Goal: Contribute content: Contribute content

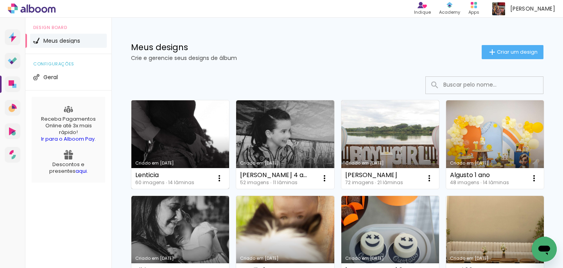
click at [191, 116] on link "Criado em [DATE]" at bounding box center [180, 144] width 98 height 88
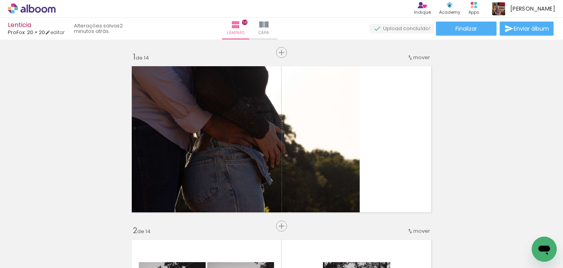
scroll to position [720, 0]
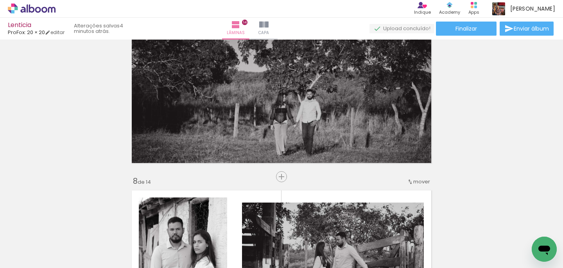
scroll to position [720, 0]
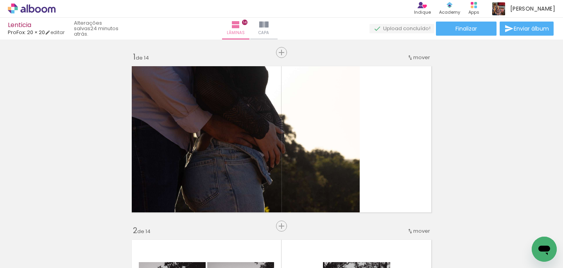
scroll to position [720, 0]
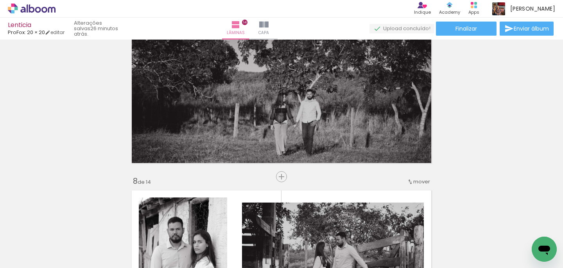
scroll to position [720, 0]
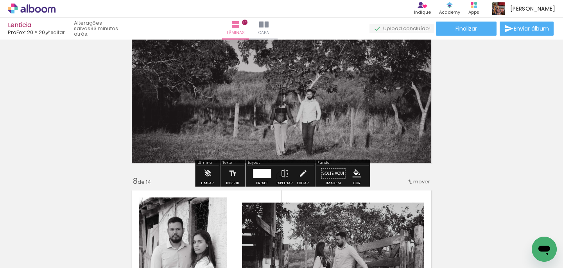
scroll to position [720, 0]
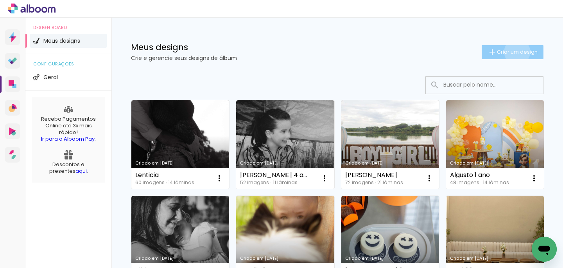
click at [516, 52] on span "Criar um design" at bounding box center [517, 51] width 41 height 5
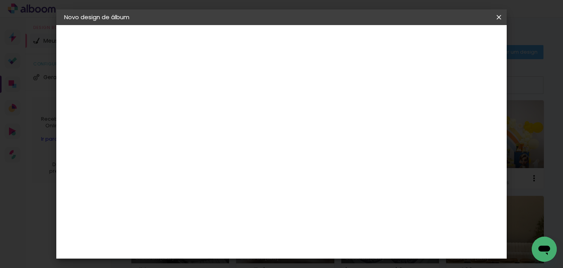
click at [192, 101] on input at bounding box center [192, 105] width 0 height 12
type input "bibi"
type paper-input "bibi"
click at [272, 44] on paper-button "Avançar" at bounding box center [253, 41] width 38 height 13
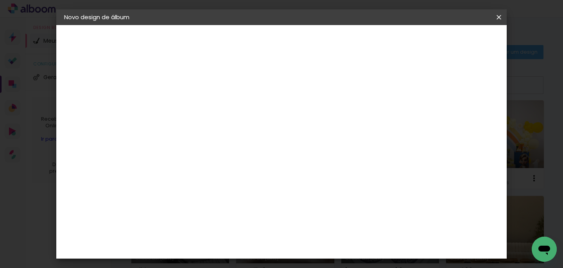
click at [0, 0] on slot "Avançar" at bounding box center [0, 0] width 0 height 0
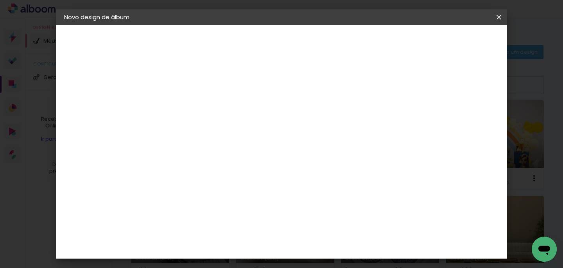
click at [326, 83] on div at bounding box center [322, 84] width 7 height 7
type paper-checkbox "on"
click at [370, 41] on span "Iniciar design" at bounding box center [354, 44] width 32 height 11
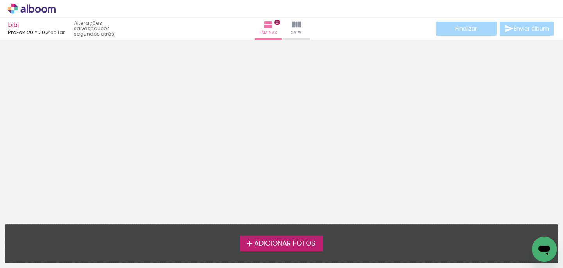
click at [274, 240] on span "Adicionar Fotos" at bounding box center [284, 243] width 61 height 7
click at [0, 0] on input "file" at bounding box center [0, 0] width 0 height 0
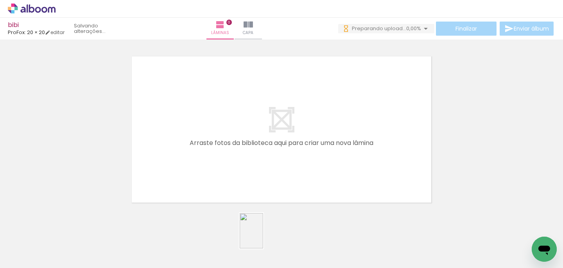
drag, startPoint x: 257, startPoint y: 241, endPoint x: 263, endPoint y: 237, distance: 7.4
click at [263, 237] on div at bounding box center [254, 241] width 26 height 39
drag, startPoint x: 298, startPoint y: 235, endPoint x: 339, endPoint y: 162, distance: 84.1
click at [339, 162] on quentale-workspace at bounding box center [281, 134] width 563 height 268
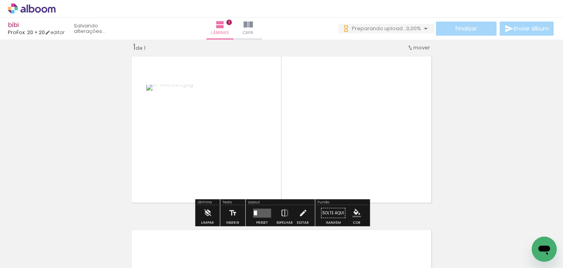
scroll to position [10, 0]
click at [257, 215] on quentale-layouter at bounding box center [262, 212] width 18 height 9
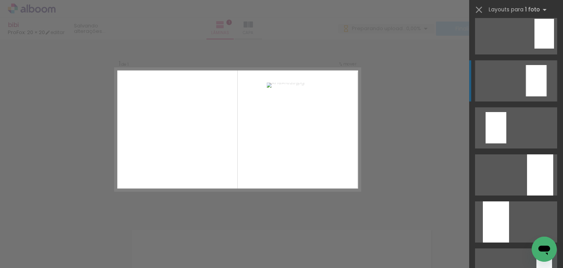
scroll to position [103, 0]
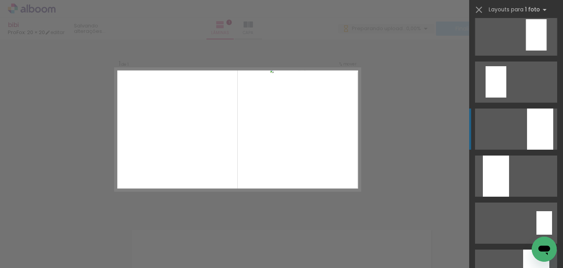
click at [534, 136] on div at bounding box center [540, 128] width 26 height 41
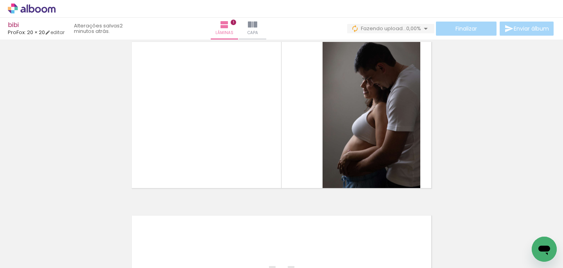
scroll to position [0, 0]
drag, startPoint x: 254, startPoint y: 249, endPoint x: 252, endPoint y: 141, distance: 108.0
click at [252, 141] on quentale-workspace at bounding box center [281, 134] width 563 height 268
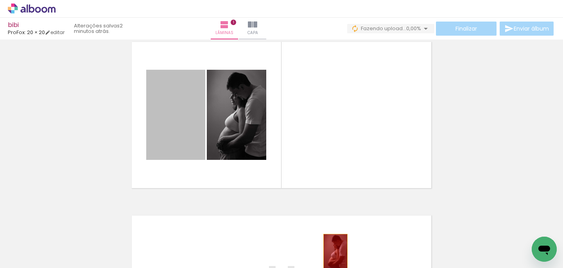
drag, startPoint x: 182, startPoint y: 120, endPoint x: 336, endPoint y: 252, distance: 202.8
click at [336, 252] on quentale-workspace at bounding box center [281, 134] width 563 height 268
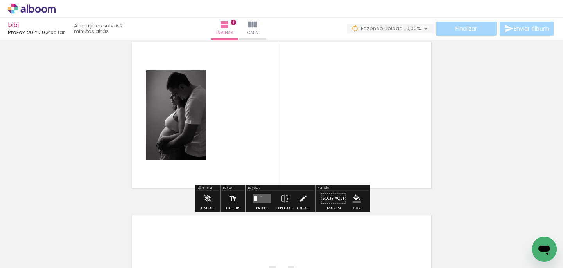
click at [259, 196] on quentale-layouter at bounding box center [262, 198] width 18 height 9
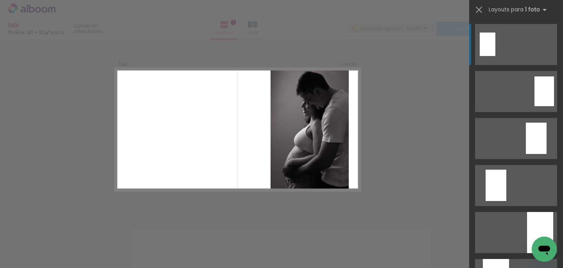
scroll to position [61, 0]
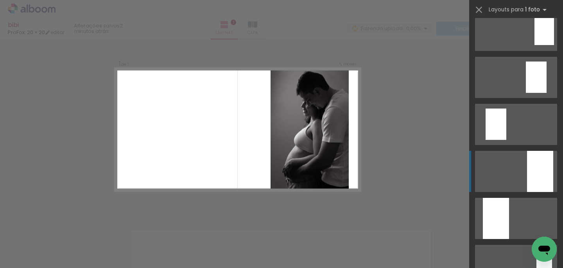
click at [531, 164] on div at bounding box center [540, 171] width 26 height 41
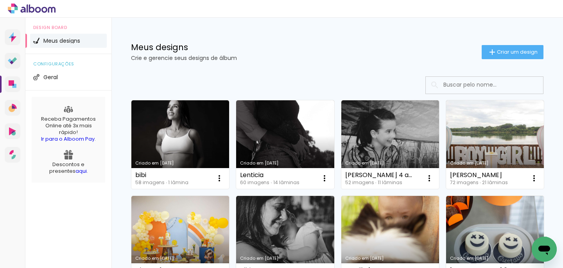
click at [175, 120] on link "Criado em [DATE]" at bounding box center [180, 144] width 98 height 88
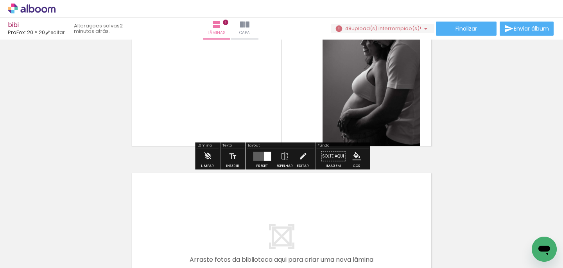
scroll to position [69, 0]
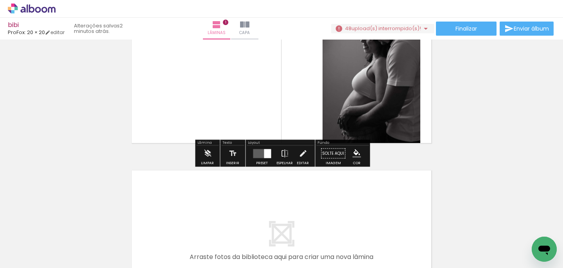
click at [408, 27] on span "upload(s) interrompido(s)!" at bounding box center [387, 28] width 70 height 7
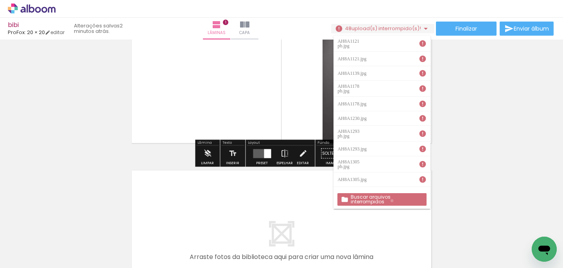
click at [0, 0] on slot "Buscar arquivos interrompidos" at bounding box center [0, 0] width 0 height 0
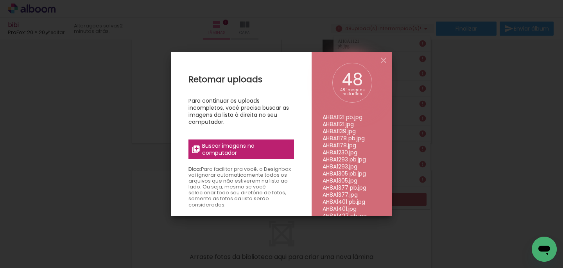
click at [269, 140] on label "Buscar imagens no computador" at bounding box center [242, 149] width 106 height 20
click at [0, 0] on input "file" at bounding box center [0, 0] width 0 height 0
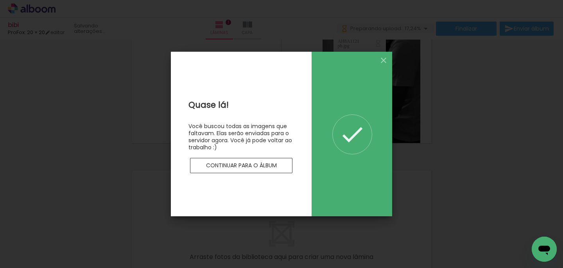
scroll to position [0, 0]
click at [0, 0] on slot "Continuar para o álbum" at bounding box center [0, 0] width 0 height 0
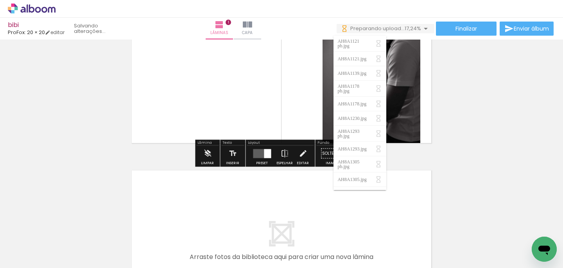
click at [91, 135] on div "Inserir lâmina 1 de 1" at bounding box center [281, 146] width 563 height 347
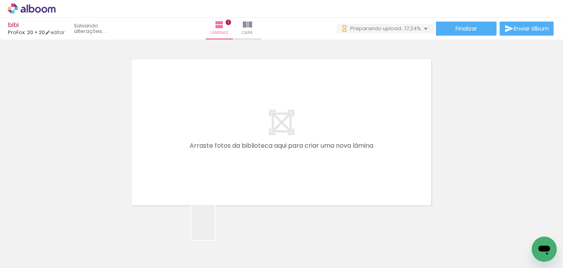
drag, startPoint x: 215, startPoint y: 231, endPoint x: 215, endPoint y: 153, distance: 77.9
click at [215, 155] on quentale-workspace at bounding box center [281, 134] width 563 height 268
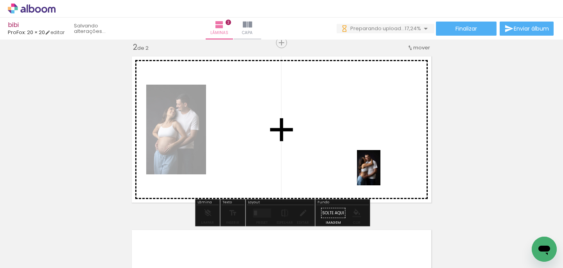
drag, startPoint x: 390, startPoint y: 243, endPoint x: 380, endPoint y: 173, distance: 70.4
click at [380, 173] on quentale-workspace at bounding box center [281, 134] width 563 height 268
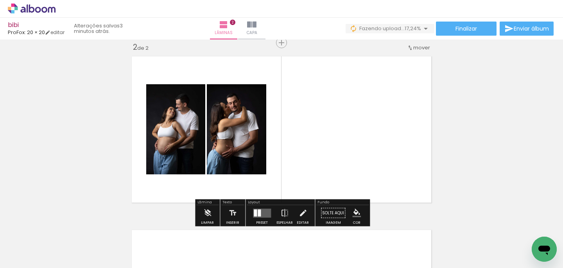
click at [265, 213] on quentale-layouter at bounding box center [262, 212] width 18 height 9
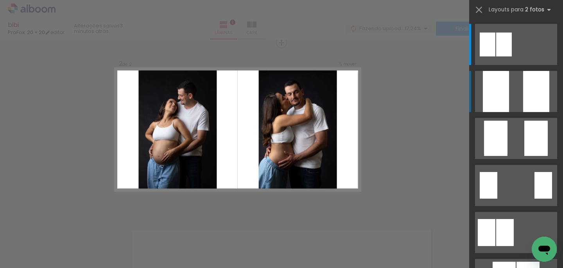
click at [530, 95] on div at bounding box center [536, 91] width 26 height 41
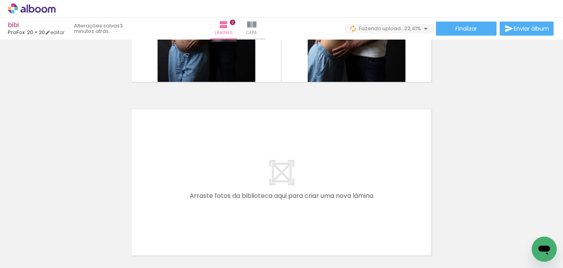
scroll to position [307, 0]
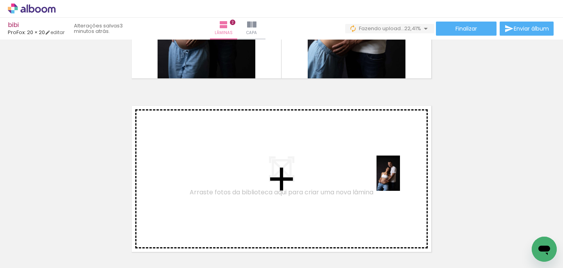
drag, startPoint x: 482, startPoint y: 242, endPoint x: 400, endPoint y: 179, distance: 102.9
click at [400, 179] on quentale-workspace at bounding box center [281, 134] width 563 height 268
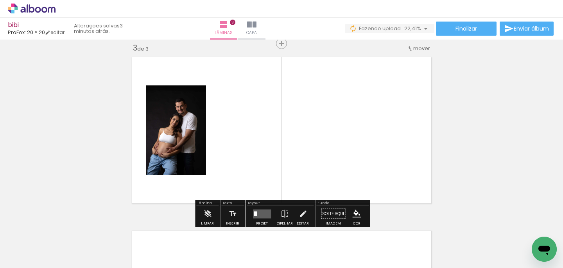
scroll to position [356, 0]
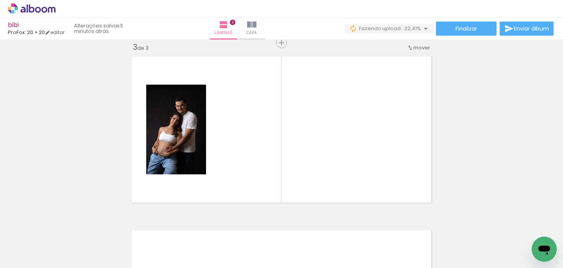
click at [78, 239] on div at bounding box center [78, 241] width 26 height 39
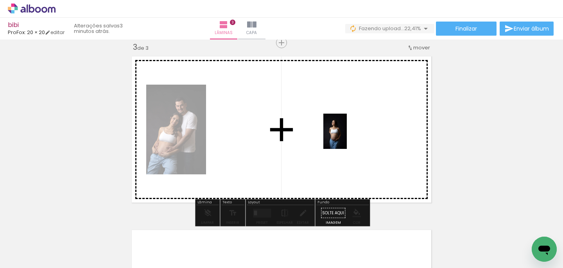
drag, startPoint x: 131, startPoint y: 237, endPoint x: 349, endPoint y: 139, distance: 239.2
click at [349, 139] on quentale-workspace at bounding box center [281, 134] width 563 height 268
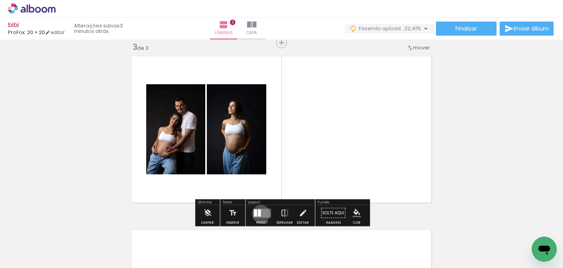
click at [259, 213] on quentale-layouter at bounding box center [262, 212] width 18 height 9
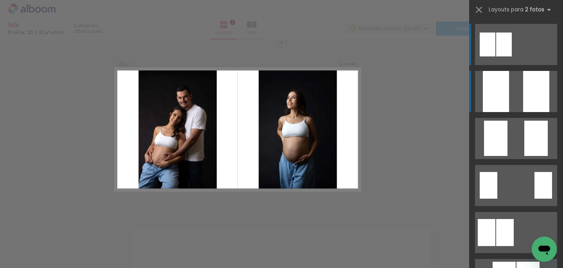
click at [522, 65] on quentale-layouter at bounding box center [516, 44] width 82 height 41
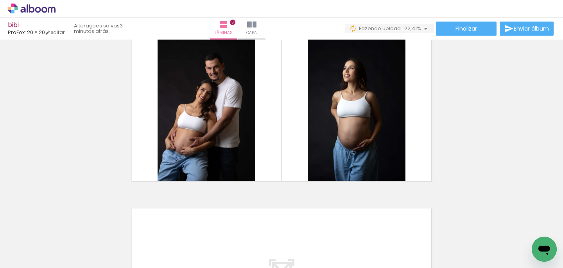
scroll to position [376, 0]
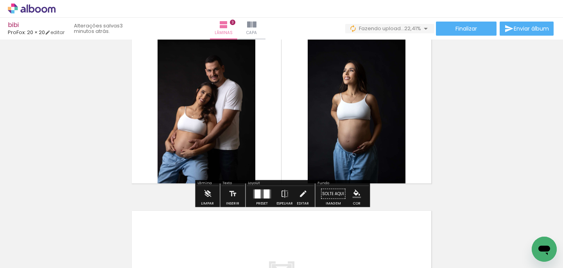
click at [257, 195] on div at bounding box center [258, 193] width 6 height 9
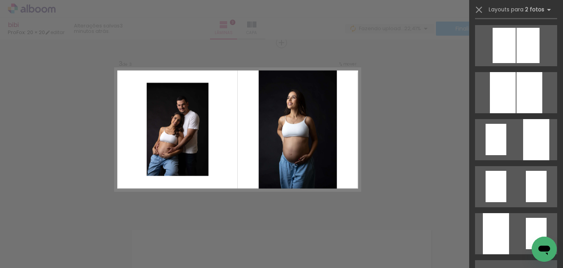
scroll to position [235, 0]
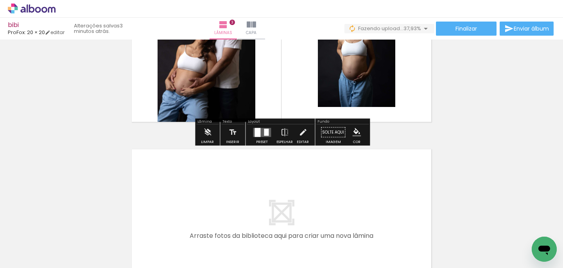
scroll to position [439, 0]
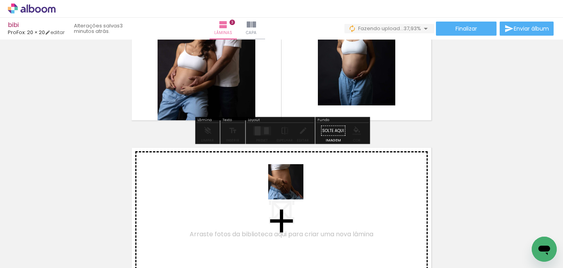
drag, startPoint x: 299, startPoint y: 239, endPoint x: 292, endPoint y: 187, distance: 51.8
click at [292, 187] on quentale-workspace at bounding box center [281, 134] width 563 height 268
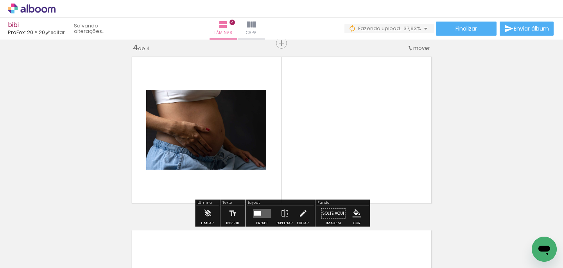
scroll to position [530, 0]
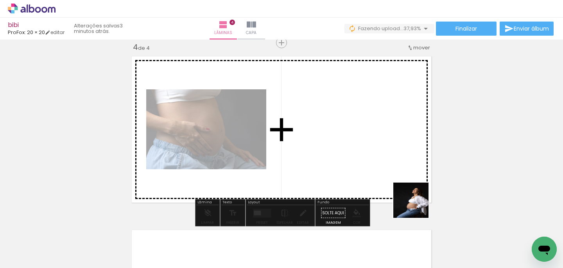
drag, startPoint x: 435, startPoint y: 234, endPoint x: 415, endPoint y: 201, distance: 38.9
click at [415, 201] on quentale-workspace at bounding box center [281, 134] width 563 height 268
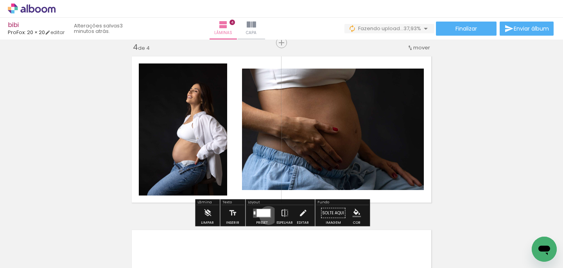
click at [267, 215] on div at bounding box center [264, 213] width 14 height 8
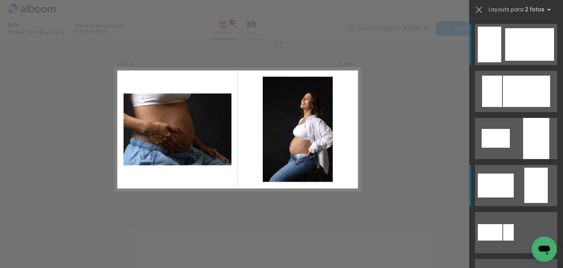
click at [526, 61] on div at bounding box center [529, 44] width 49 height 32
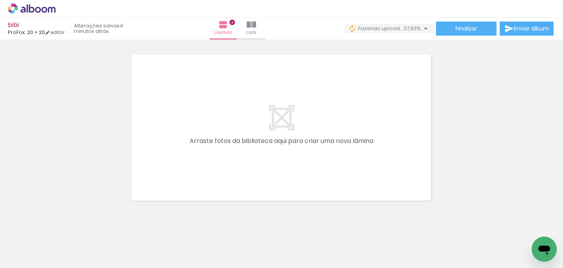
scroll to position [711, 0]
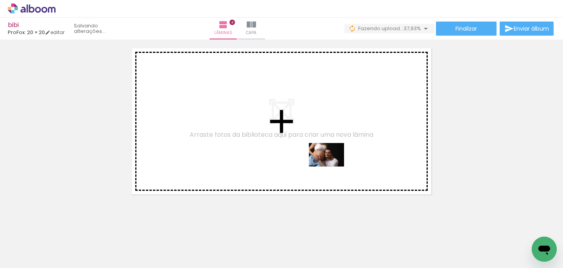
drag, startPoint x: 343, startPoint y: 236, endPoint x: 333, endPoint y: 166, distance: 70.8
click at [333, 166] on quentale-workspace at bounding box center [281, 134] width 563 height 268
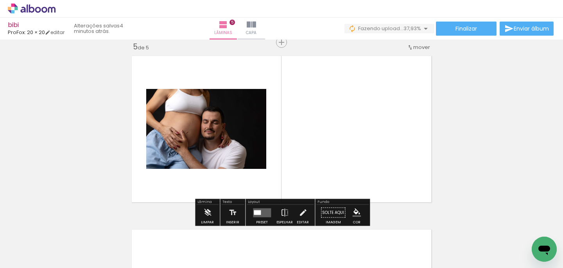
scroll to position [703, 0]
click at [262, 216] on quentale-layouter at bounding box center [262, 212] width 18 height 9
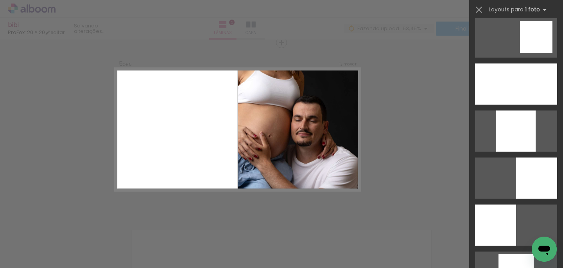
scroll to position [671, 0]
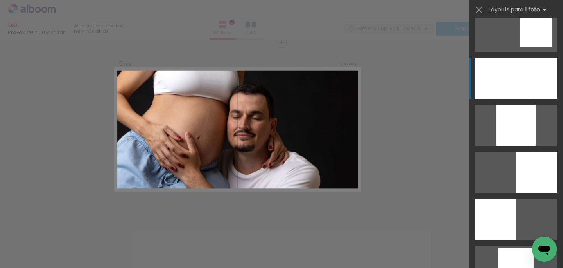
click at [523, 68] on div at bounding box center [516, 78] width 82 height 41
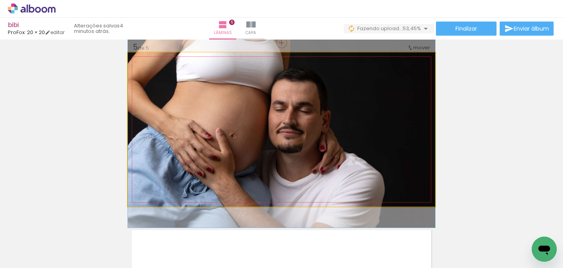
drag, startPoint x: 392, startPoint y: 147, endPoint x: 387, endPoint y: 143, distance: 7.0
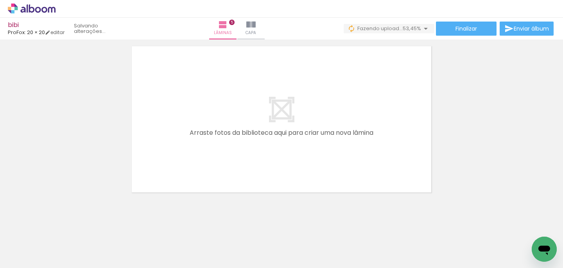
scroll to position [0, 428]
drag, startPoint x: 355, startPoint y: 238, endPoint x: 345, endPoint y: 165, distance: 73.1
click at [345, 165] on quentale-workspace at bounding box center [281, 134] width 563 height 268
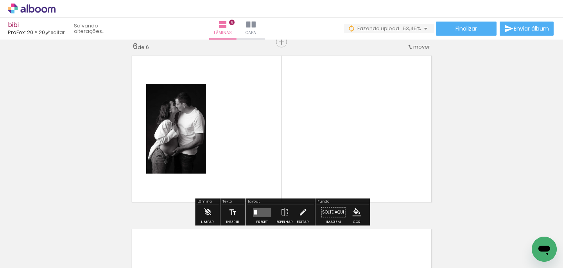
scroll to position [876, 0]
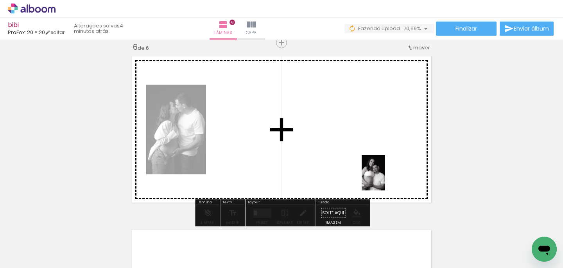
drag, startPoint x: 439, startPoint y: 243, endPoint x: 385, endPoint y: 178, distance: 83.9
click at [385, 178] on quentale-workspace at bounding box center [281, 134] width 563 height 268
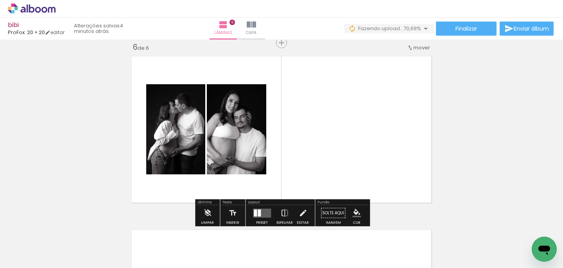
click at [266, 211] on quentale-layouter at bounding box center [262, 212] width 18 height 9
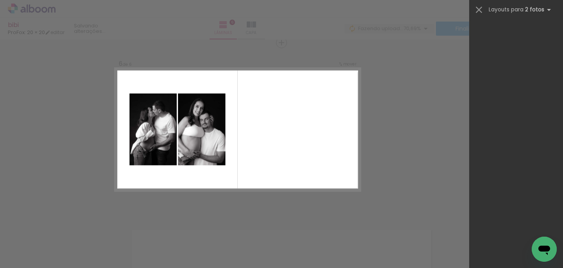
scroll to position [0, 0]
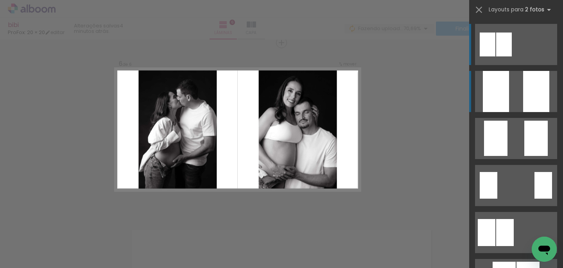
click at [523, 96] on quentale-layouter at bounding box center [516, 91] width 82 height 41
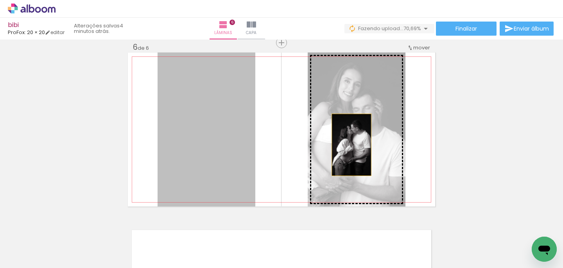
drag, startPoint x: 249, startPoint y: 144, endPoint x: 352, endPoint y: 142, distance: 102.9
click at [0, 0] on slot at bounding box center [0, 0] width 0 height 0
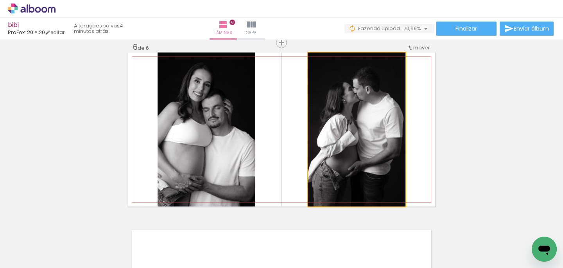
drag, startPoint x: 379, startPoint y: 130, endPoint x: 222, endPoint y: 139, distance: 157.5
click at [0, 0] on slot at bounding box center [0, 0] width 0 height 0
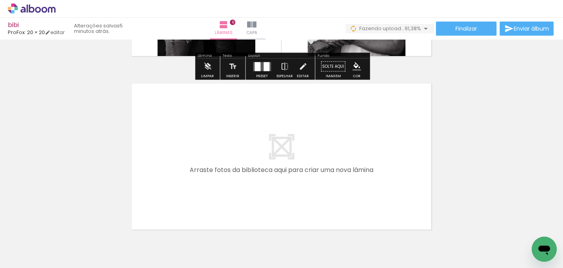
scroll to position [1023, 0]
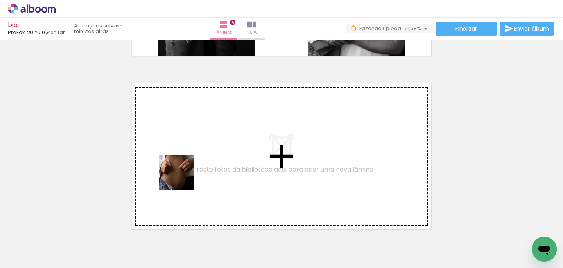
drag, startPoint x: 160, startPoint y: 231, endPoint x: 207, endPoint y: 157, distance: 88.1
click at [207, 157] on quentale-workspace at bounding box center [281, 134] width 563 height 268
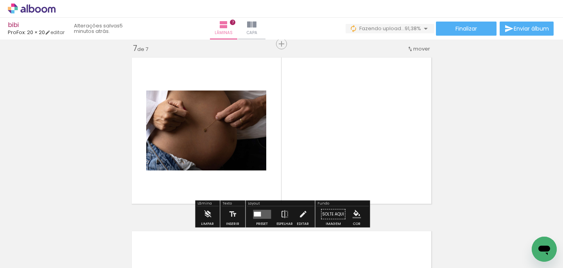
scroll to position [1050, 0]
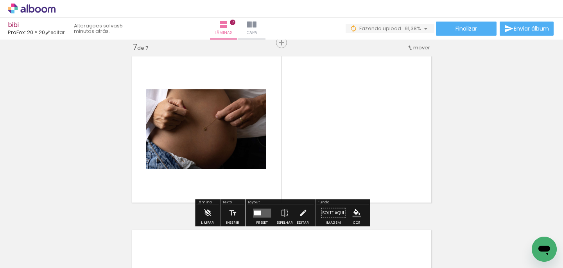
click at [257, 210] on div at bounding box center [257, 212] width 7 height 5
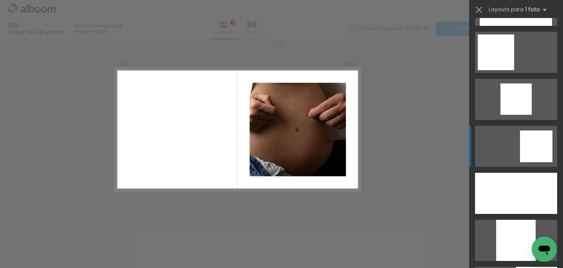
scroll to position [569, 0]
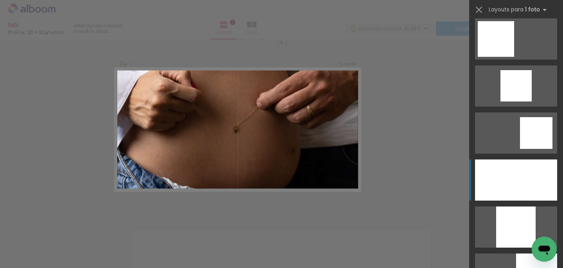
click at [534, 167] on div at bounding box center [516, 179] width 82 height 41
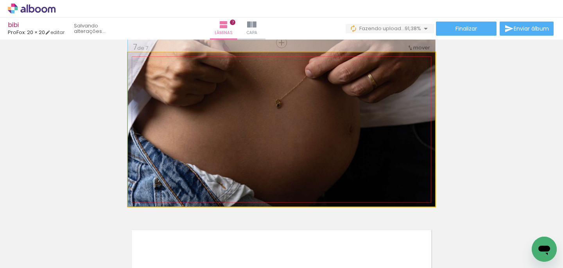
drag, startPoint x: 403, startPoint y: 168, endPoint x: 402, endPoint y: 119, distance: 48.9
click at [402, 119] on div at bounding box center [282, 103] width 308 height 205
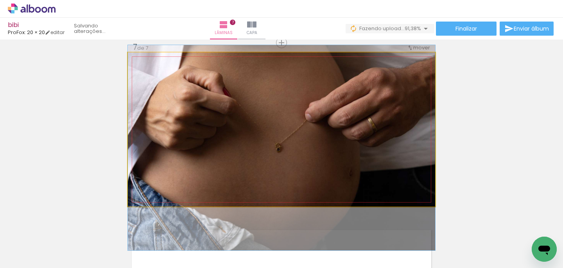
drag, startPoint x: 402, startPoint y: 119, endPoint x: 401, endPoint y: 163, distance: 43.8
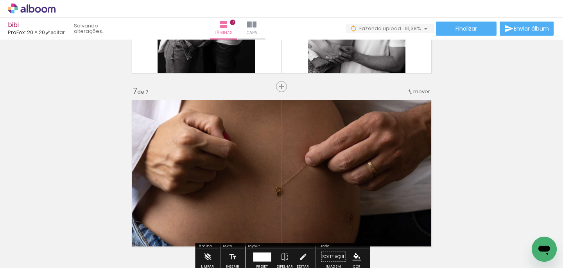
scroll to position [1000, 0]
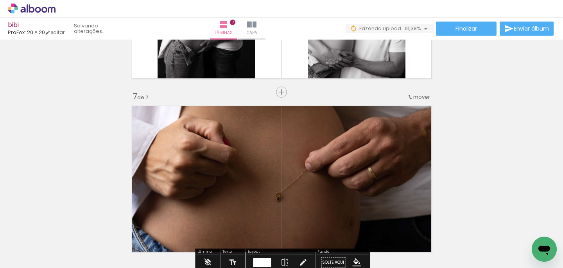
click at [297, 165] on quentale-photo at bounding box center [282, 179] width 308 height 154
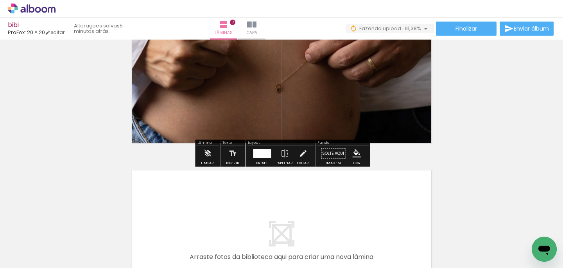
scroll to position [1124, 0]
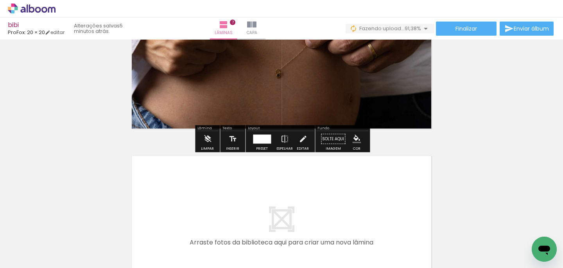
click at [264, 135] on div at bounding box center [262, 138] width 18 height 9
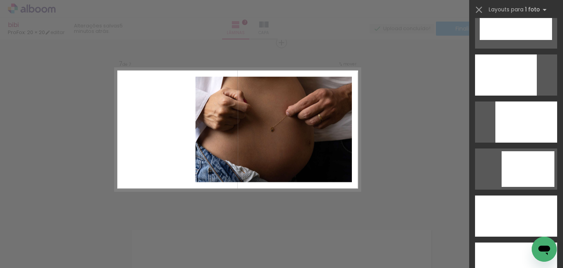
scroll to position [2088, 0]
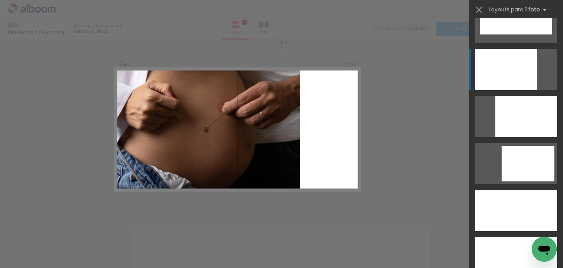
click at [500, 63] on div at bounding box center [506, 69] width 62 height 41
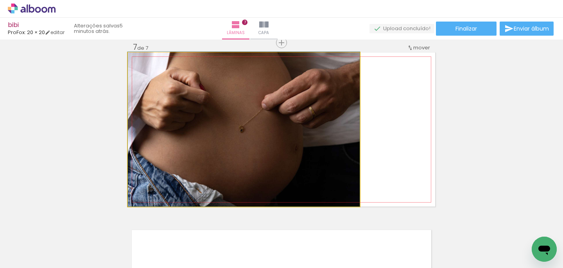
drag, startPoint x: 341, startPoint y: 165, endPoint x: 342, endPoint y: 147, distance: 18.4
click at [342, 147] on div at bounding box center [244, 129] width 232 height 155
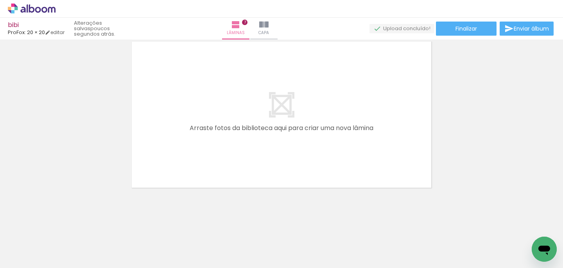
scroll to position [0, 810]
drag, startPoint x: 362, startPoint y: 234, endPoint x: 221, endPoint y: 89, distance: 202.3
click at [223, 92] on quentale-workspace at bounding box center [281, 134] width 563 height 268
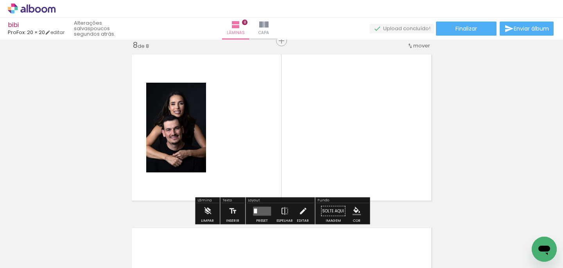
scroll to position [1223, 0]
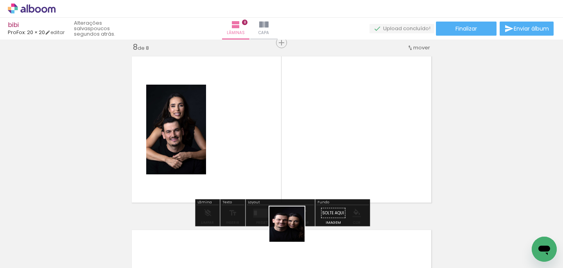
drag, startPoint x: 293, startPoint y: 238, endPoint x: 293, endPoint y: 162, distance: 76.3
click at [293, 162] on quentale-workspace at bounding box center [281, 134] width 563 height 268
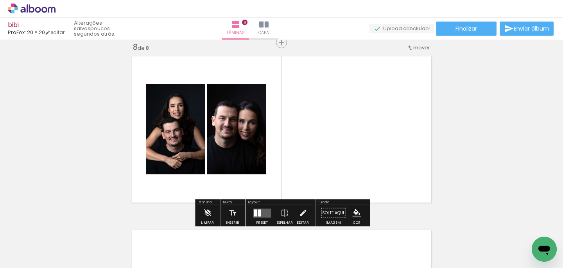
click at [265, 213] on quentale-layouter at bounding box center [262, 212] width 18 height 9
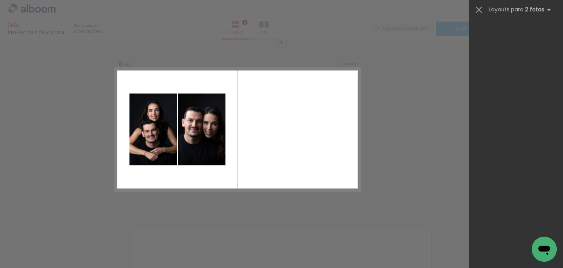
scroll to position [0, 0]
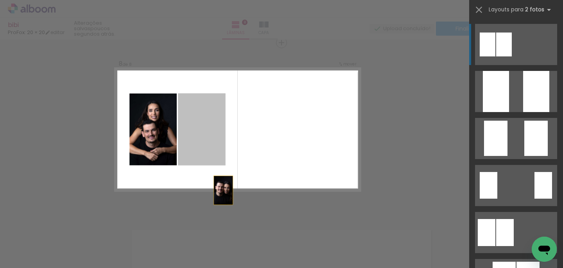
drag, startPoint x: 208, startPoint y: 144, endPoint x: 239, endPoint y: 266, distance: 125.4
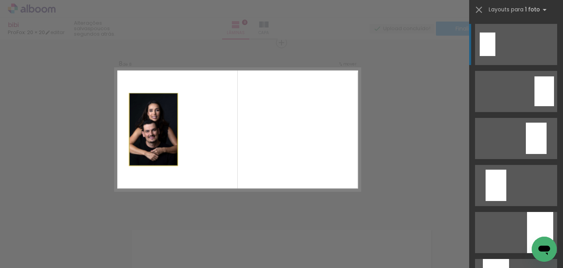
drag, startPoint x: 159, startPoint y: 141, endPoint x: 215, endPoint y: 268, distance: 139.4
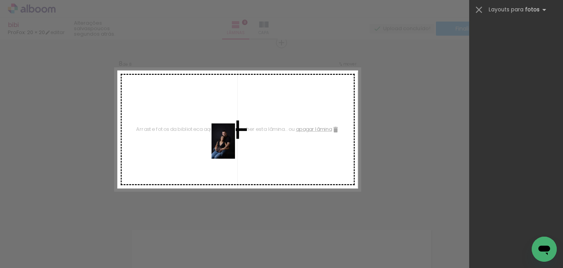
drag, startPoint x: 193, startPoint y: 248, endPoint x: 235, endPoint y: 148, distance: 108.9
click at [235, 147] on quentale-workspace at bounding box center [281, 134] width 563 height 268
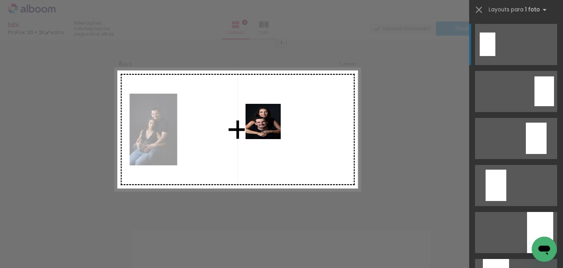
drag, startPoint x: 370, startPoint y: 240, endPoint x: 265, endPoint y: 118, distance: 160.7
click at [265, 119] on quentale-workspace at bounding box center [281, 134] width 563 height 268
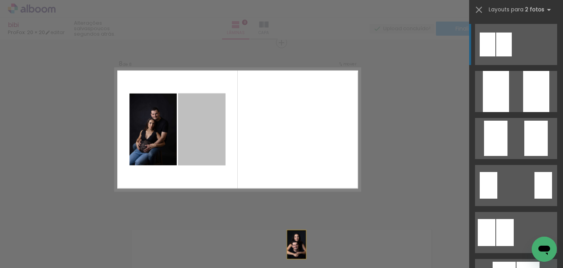
drag, startPoint x: 189, startPoint y: 126, endPoint x: 320, endPoint y: 273, distance: 197.3
click at [320, 267] on html "link( href="../../bower_components/polymer/polymer.html" rel="import" ) picture…" at bounding box center [281, 134] width 563 height 268
drag, startPoint x: 200, startPoint y: 144, endPoint x: 201, endPoint y: 265, distance: 120.9
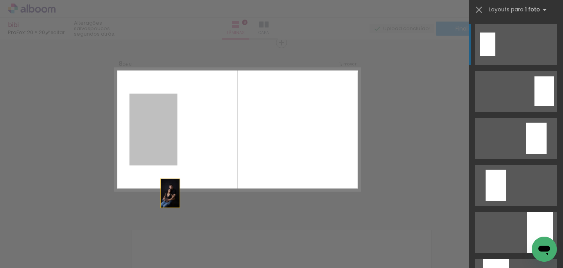
drag, startPoint x: 148, startPoint y: 121, endPoint x: 174, endPoint y: 263, distance: 144.0
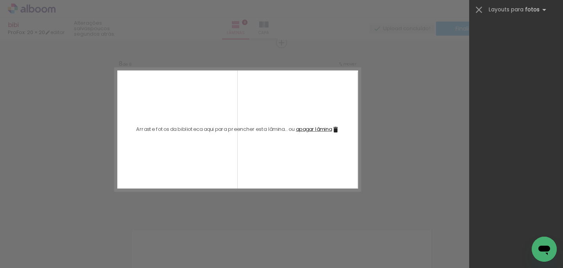
drag, startPoint x: 237, startPoint y: 244, endPoint x: 231, endPoint y: 76, distance: 168.7
click at [231, 81] on quentale-workspace at bounding box center [281, 134] width 563 height 268
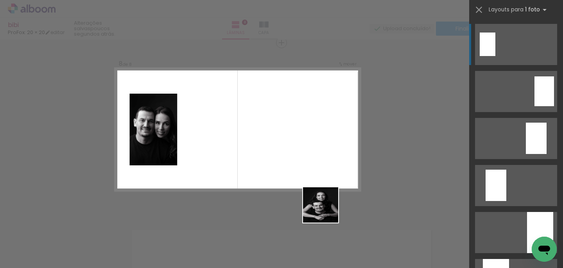
drag, startPoint x: 327, startPoint y: 255, endPoint x: 324, endPoint y: 141, distance: 113.9
click at [325, 141] on quentale-workspace at bounding box center [281, 134] width 563 height 268
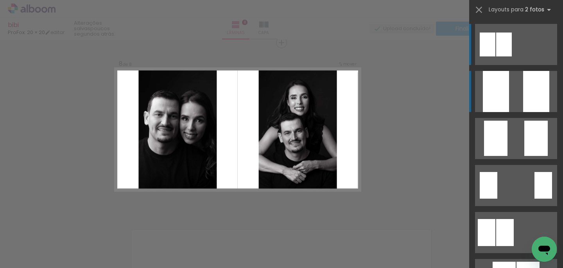
click at [514, 96] on quentale-layouter at bounding box center [516, 91] width 82 height 41
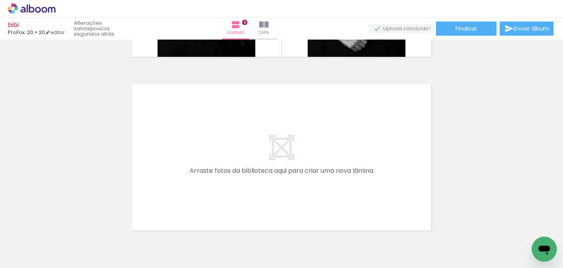
scroll to position [1369, 0]
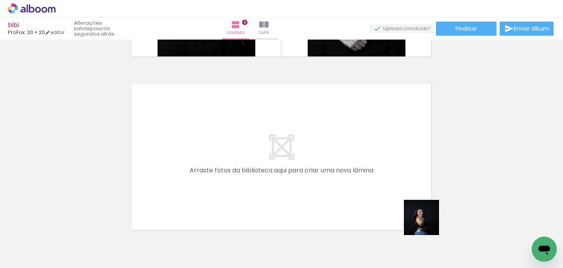
click at [365, 167] on quentale-workspace at bounding box center [281, 134] width 563 height 268
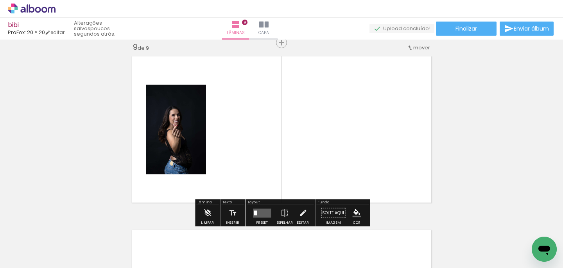
scroll to position [1396, 0]
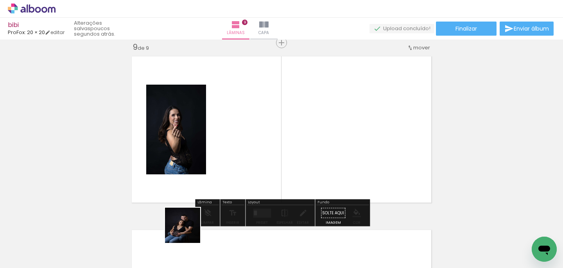
drag, startPoint x: 189, startPoint y: 250, endPoint x: 196, endPoint y: 180, distance: 70.0
click at [195, 181] on quentale-workspace at bounding box center [281, 134] width 563 height 268
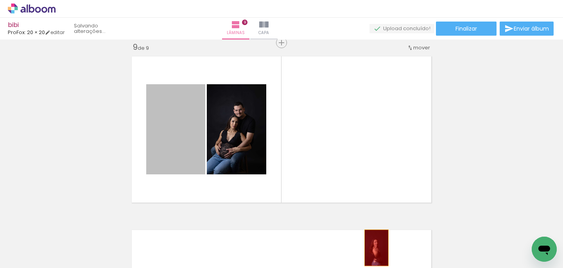
drag, startPoint x: 182, startPoint y: 135, endPoint x: 372, endPoint y: 257, distance: 226.2
click at [374, 255] on quentale-workspace at bounding box center [281, 134] width 563 height 268
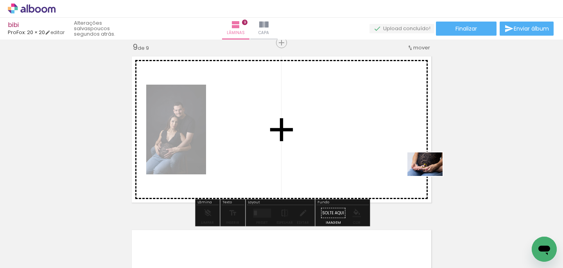
drag, startPoint x: 531, startPoint y: 244, endPoint x: 429, endPoint y: 169, distance: 126.9
click at [429, 169] on quentale-workspace at bounding box center [281, 134] width 563 height 268
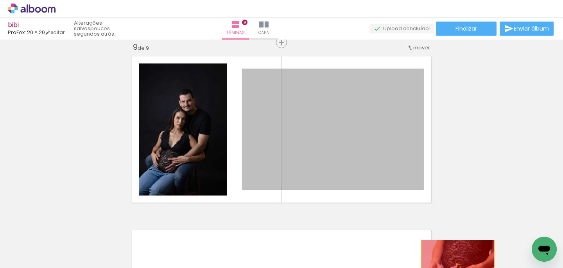
drag, startPoint x: 375, startPoint y: 144, endPoint x: 457, endPoint y: 259, distance: 141.5
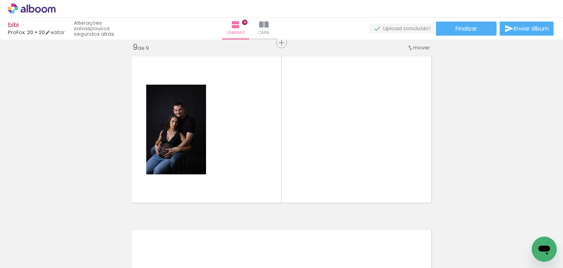
drag, startPoint x: 450, startPoint y: 252, endPoint x: 407, endPoint y: 155, distance: 106.1
click at [407, 155] on quentale-workspace at bounding box center [281, 134] width 563 height 268
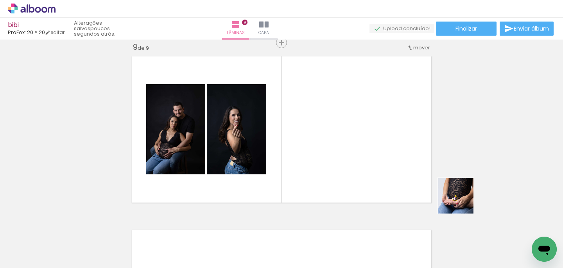
drag, startPoint x: 540, startPoint y: 232, endPoint x: 429, endPoint y: 182, distance: 122.0
click at [430, 182] on quentale-workspace at bounding box center [281, 134] width 563 height 268
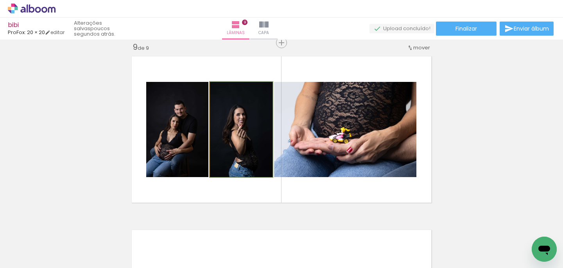
drag, startPoint x: 232, startPoint y: 141, endPoint x: 165, endPoint y: 149, distance: 67.0
click at [0, 0] on slot at bounding box center [0, 0] width 0 height 0
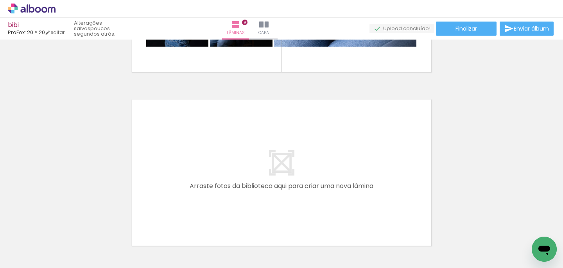
scroll to position [0, 1151]
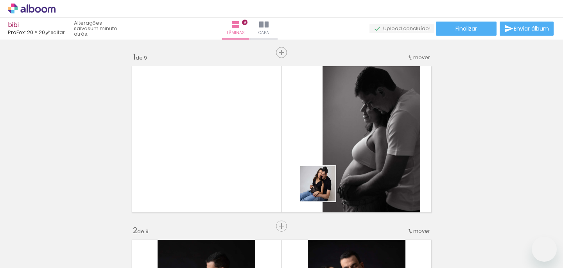
click at [329, 182] on quentale-workspace at bounding box center [281, 134] width 563 height 268
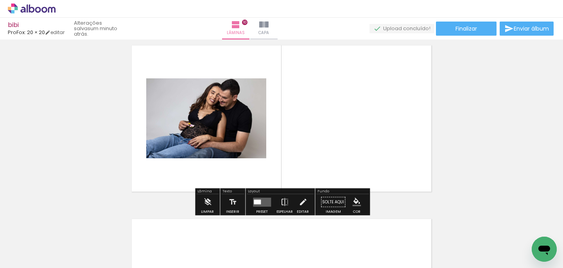
scroll to position [1594, 0]
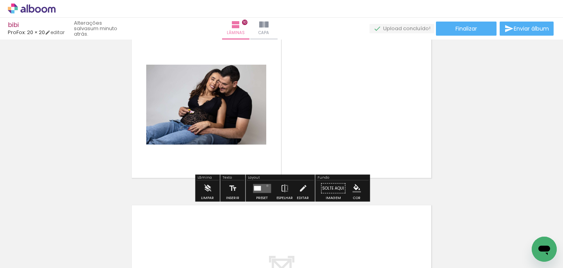
click at [266, 185] on quentale-layouter at bounding box center [262, 187] width 18 height 9
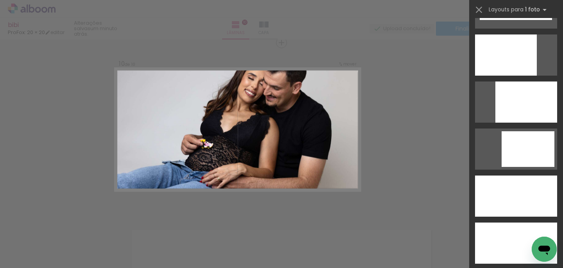
scroll to position [2105, 0]
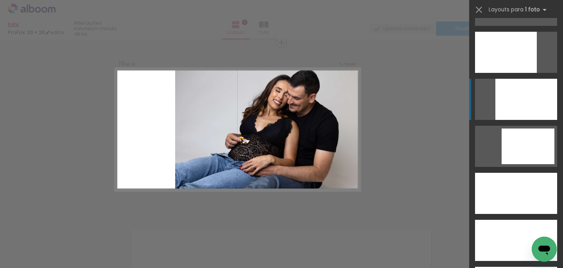
click at [535, 73] on div at bounding box center [506, 52] width 62 height 41
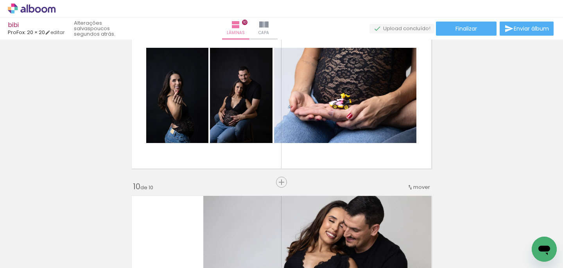
scroll to position [1406, 0]
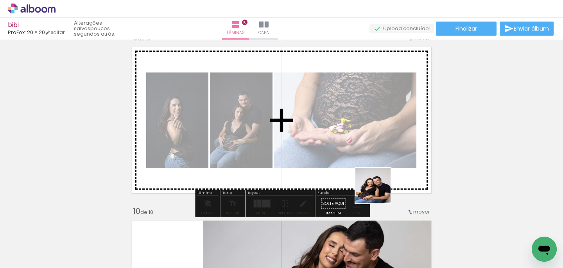
drag, startPoint x: 379, startPoint y: 235, endPoint x: 379, endPoint y: 153, distance: 82.2
click at [379, 154] on quentale-workspace at bounding box center [281, 134] width 563 height 268
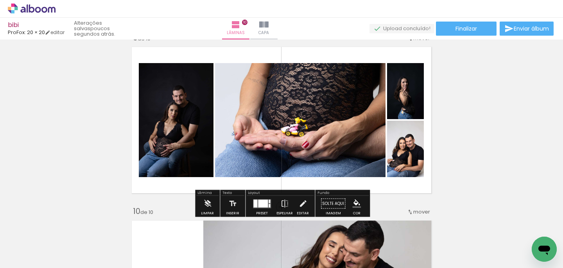
click at [263, 201] on div at bounding box center [263, 203] width 10 height 8
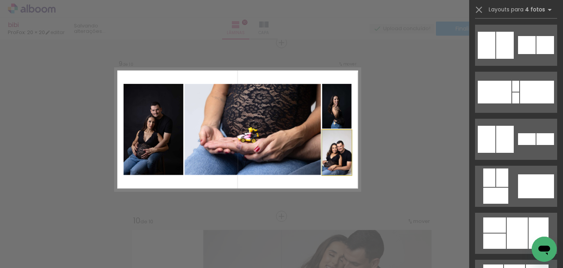
scroll to position [0, 0]
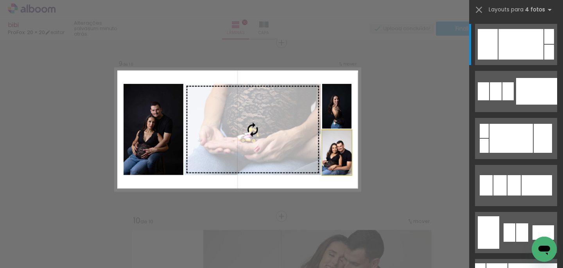
drag, startPoint x: 289, startPoint y: 137, endPoint x: 292, endPoint y: 95, distance: 42.4
click at [0, 0] on slot at bounding box center [0, 0] width 0 height 0
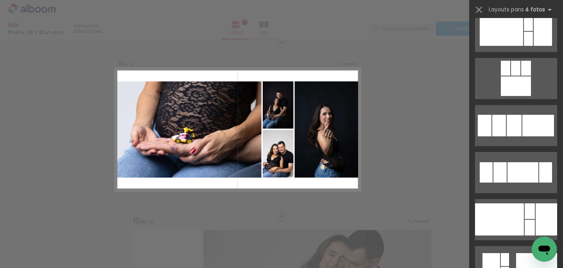
scroll to position [1010, 0]
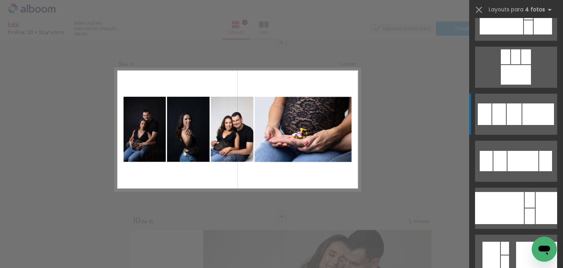
click at [530, 41] on quentale-layouter at bounding box center [516, 20] width 82 height 41
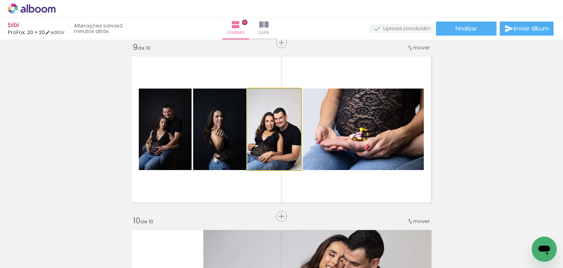
drag, startPoint x: 274, startPoint y: 142, endPoint x: 237, endPoint y: 140, distance: 37.2
click at [0, 0] on slot at bounding box center [0, 0] width 0 height 0
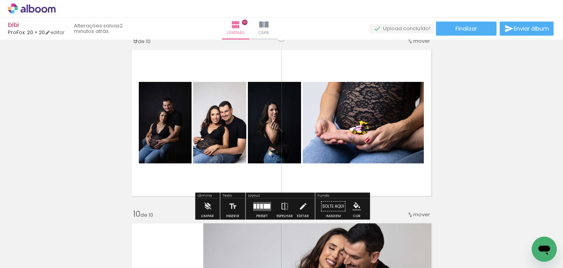
scroll to position [1405, 0]
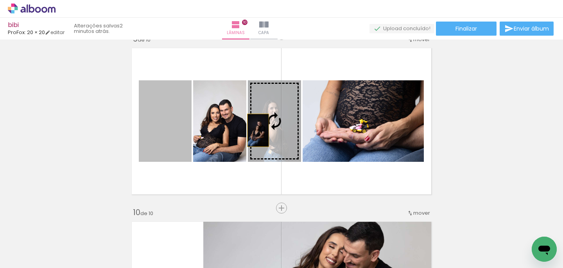
drag, startPoint x: 178, startPoint y: 133, endPoint x: 259, endPoint y: 129, distance: 80.3
click at [0, 0] on slot at bounding box center [0, 0] width 0 height 0
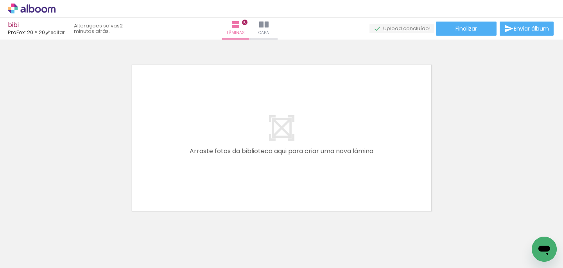
scroll to position [0, 1319]
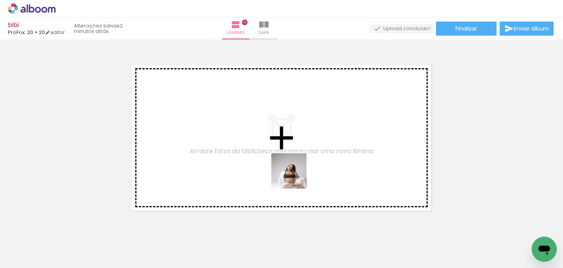
click at [295, 169] on quentale-workspace at bounding box center [281, 134] width 563 height 268
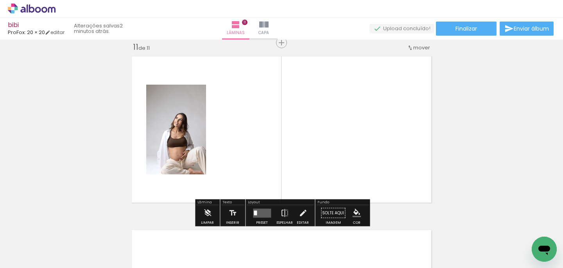
scroll to position [1743, 0]
drag, startPoint x: 385, startPoint y: 240, endPoint x: 384, endPoint y: 176, distance: 63.8
click at [384, 176] on quentale-workspace at bounding box center [281, 134] width 563 height 268
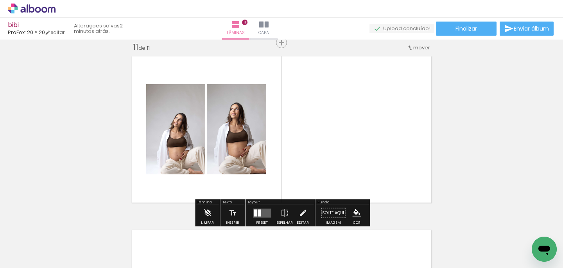
click at [255, 212] on quentale-layouter at bounding box center [262, 212] width 18 height 9
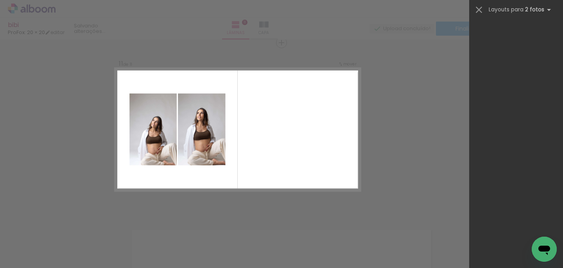
scroll to position [0, 0]
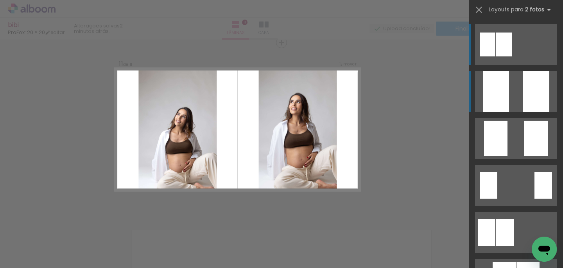
click at [532, 98] on div at bounding box center [536, 91] width 26 height 41
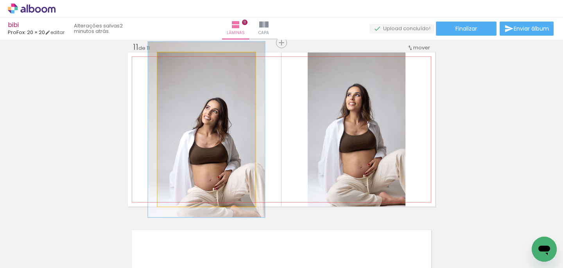
drag, startPoint x: 176, startPoint y: 61, endPoint x: 180, endPoint y: 61, distance: 4.0
click at [180, 61] on div at bounding box center [179, 60] width 7 height 7
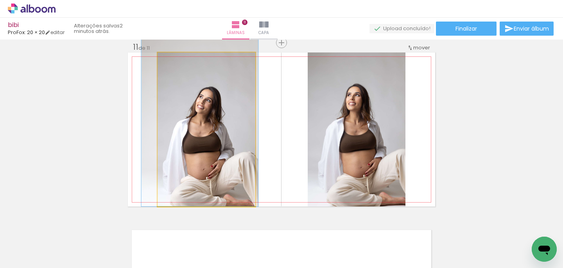
drag, startPoint x: 232, startPoint y: 159, endPoint x: 225, endPoint y: 124, distance: 35.8
click at [225, 123] on div at bounding box center [200, 118] width 117 height 175
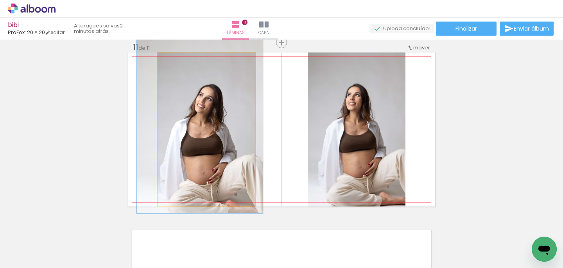
type paper-slider "123"
click at [183, 61] on div at bounding box center [183, 60] width 7 height 7
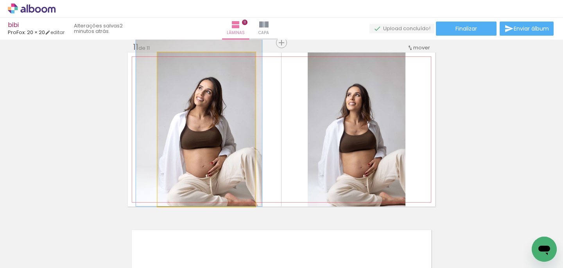
drag, startPoint x: 216, startPoint y: 131, endPoint x: 216, endPoint y: 112, distance: 19.2
click at [216, 111] on div at bounding box center [199, 111] width 126 height 189
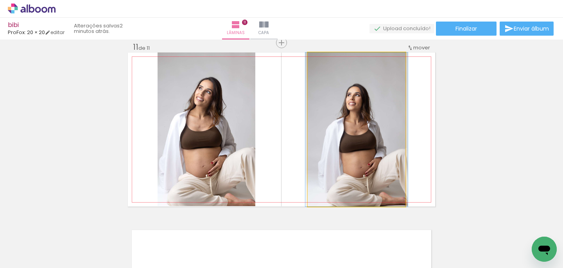
click at [362, 108] on quentale-photo at bounding box center [357, 129] width 98 height 154
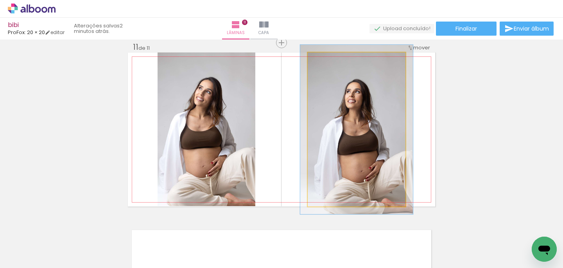
type paper-slider "110"
click at [330, 61] on div at bounding box center [329, 60] width 7 height 7
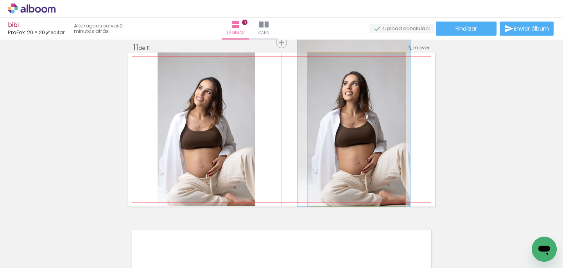
drag, startPoint x: 384, startPoint y: 154, endPoint x: 381, endPoint y: 142, distance: 12.4
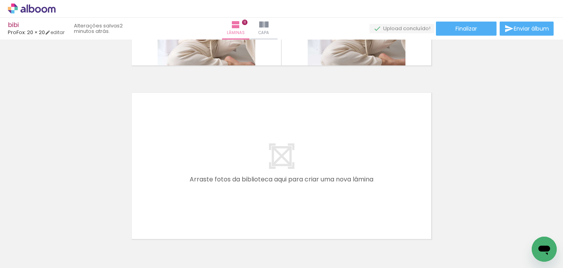
scroll to position [1931, 0]
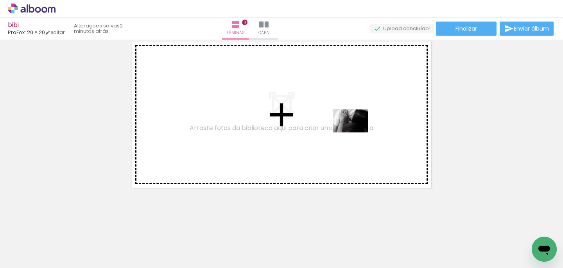
drag, startPoint x: 430, startPoint y: 243, endPoint x: 353, endPoint y: 117, distance: 147.8
click at [353, 118] on quentale-workspace at bounding box center [281, 134] width 563 height 268
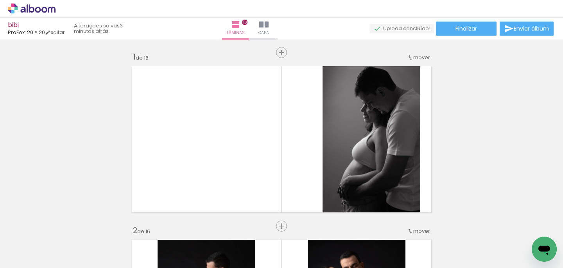
scroll to position [0, 1732]
